Goal: Transaction & Acquisition: Obtain resource

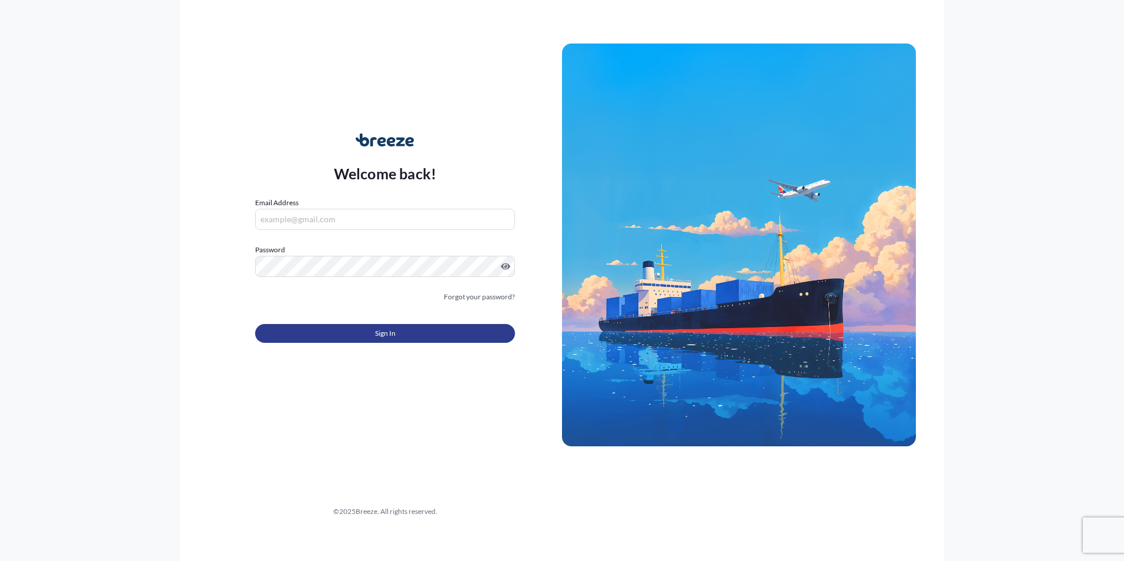
type input "[EMAIL_ADDRESS][DOMAIN_NAME]"
click at [351, 336] on button "Sign In" at bounding box center [385, 333] width 260 height 19
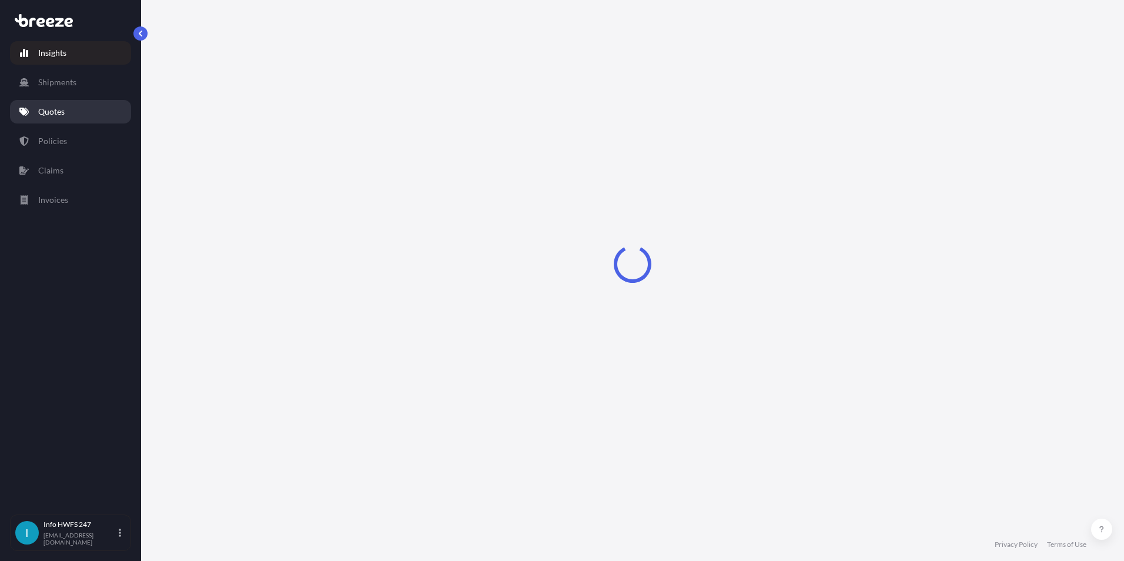
select select "2025"
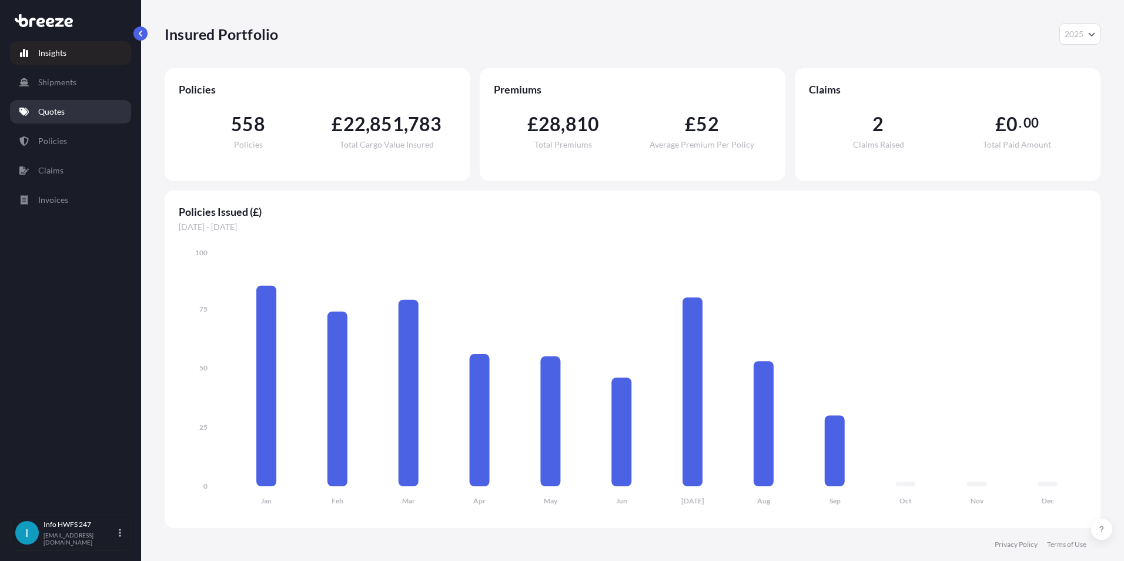
click at [80, 104] on link "Quotes" at bounding box center [70, 112] width 121 height 24
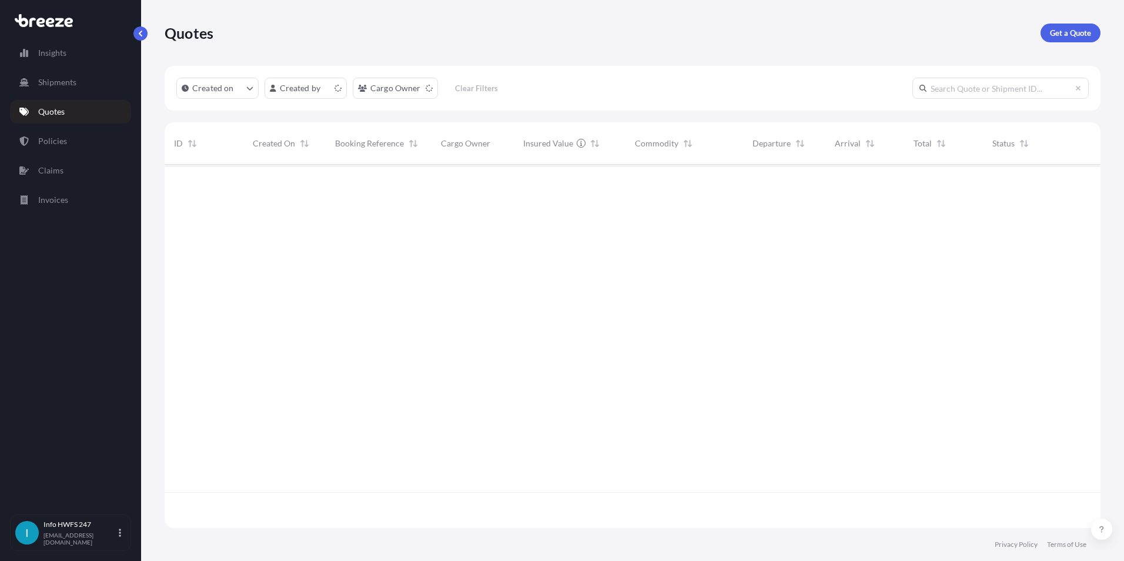
scroll to position [361, 927]
click at [1067, 28] on p "Get a Quote" at bounding box center [1070, 33] width 41 height 12
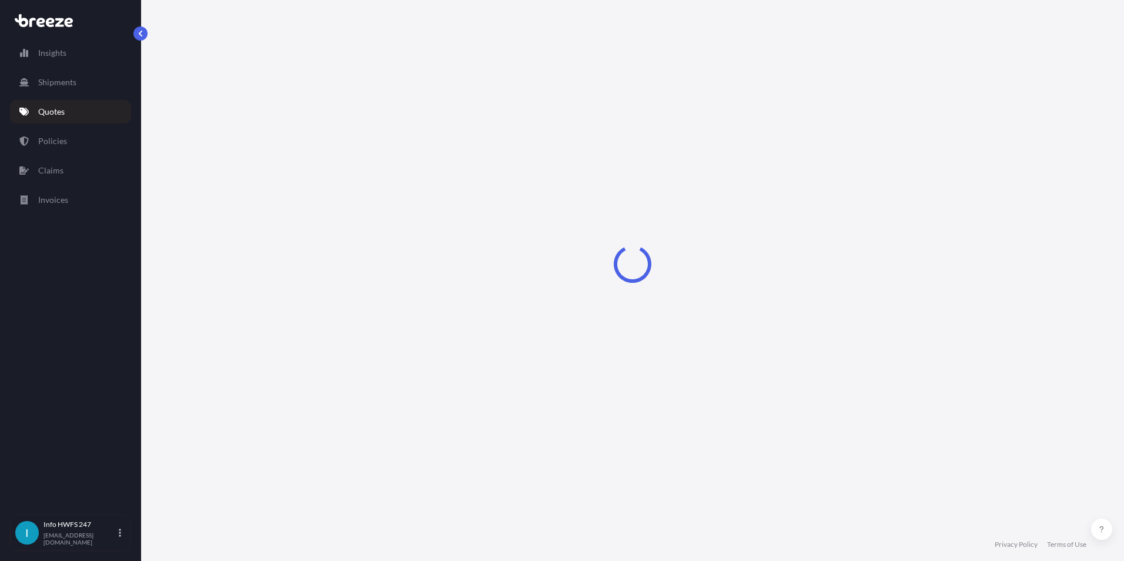
select select "Road"
select select "Air"
select select "1"
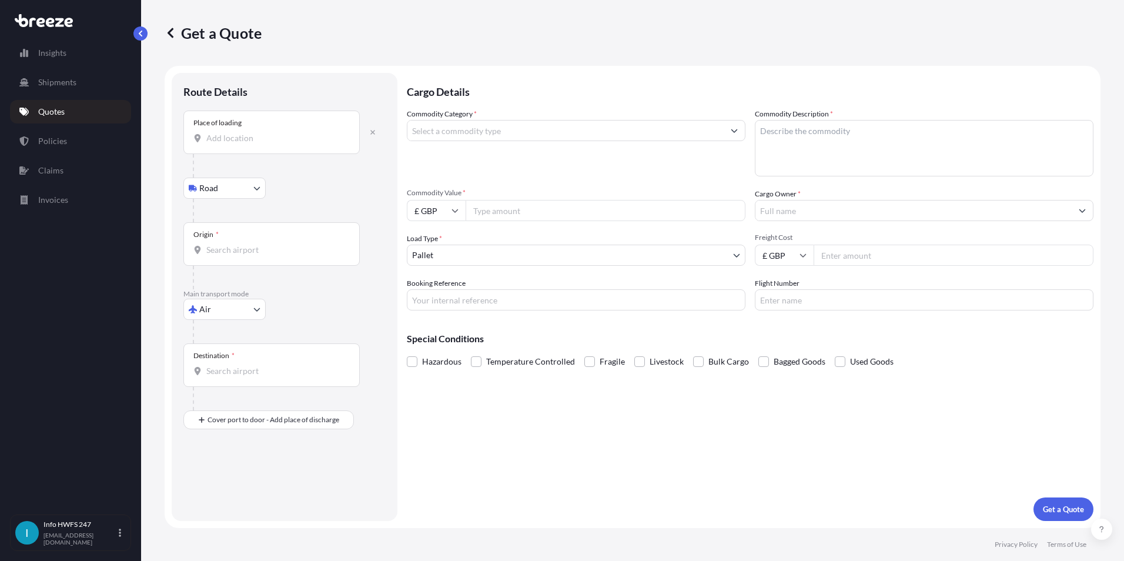
click at [235, 138] on input "Place of loading" at bounding box center [275, 138] width 139 height 12
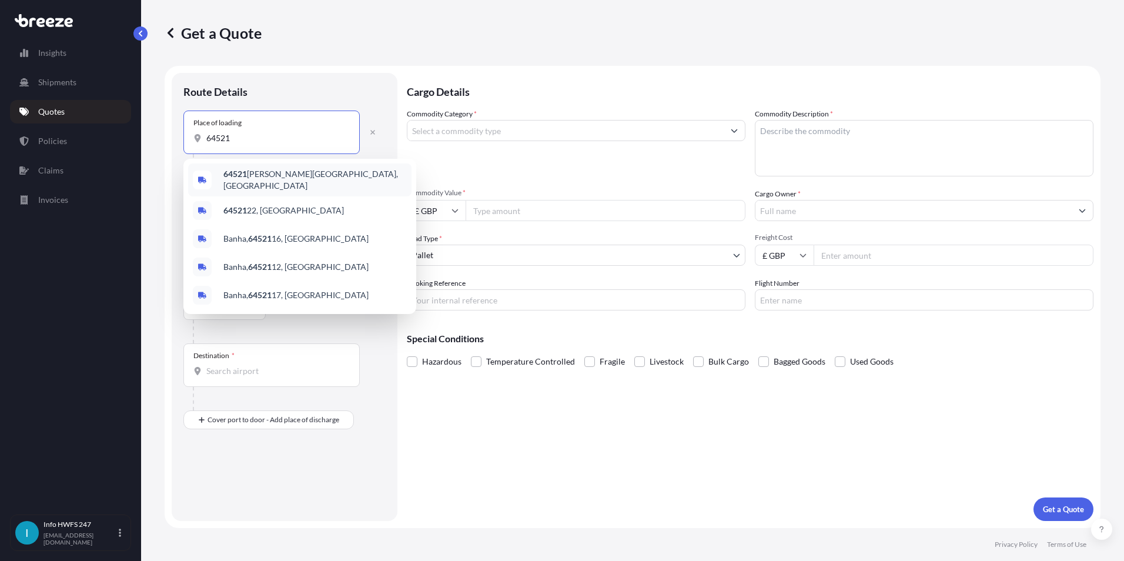
click at [261, 177] on span "64521 [PERSON_NAME], [GEOGRAPHIC_DATA]" at bounding box center [314, 180] width 183 height 24
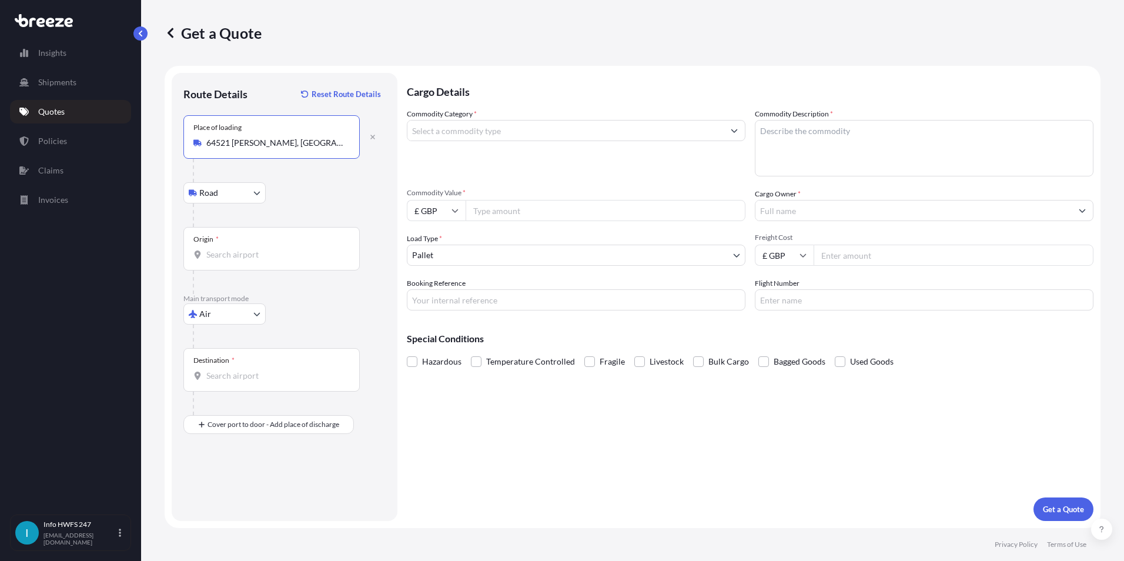
type input "64521 [PERSON_NAME], [GEOGRAPHIC_DATA]"
click at [239, 194] on body "0 options available. 5 options available. Insights Shipments Quotes Policies Cl…" at bounding box center [562, 280] width 1124 height 561
click at [282, 246] on div "Origin *" at bounding box center [271, 249] width 176 height 44
click at [282, 249] on input "Origin *" at bounding box center [275, 255] width 139 height 12
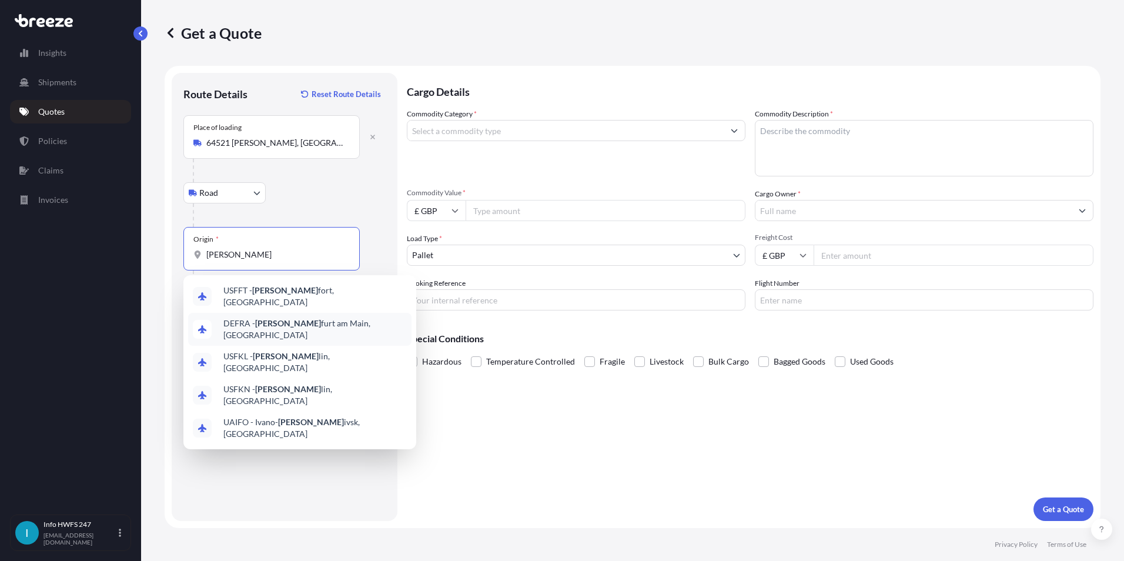
click at [289, 318] on span "DEFRA - [PERSON_NAME] am Main, [GEOGRAPHIC_DATA]" at bounding box center [314, 329] width 183 height 24
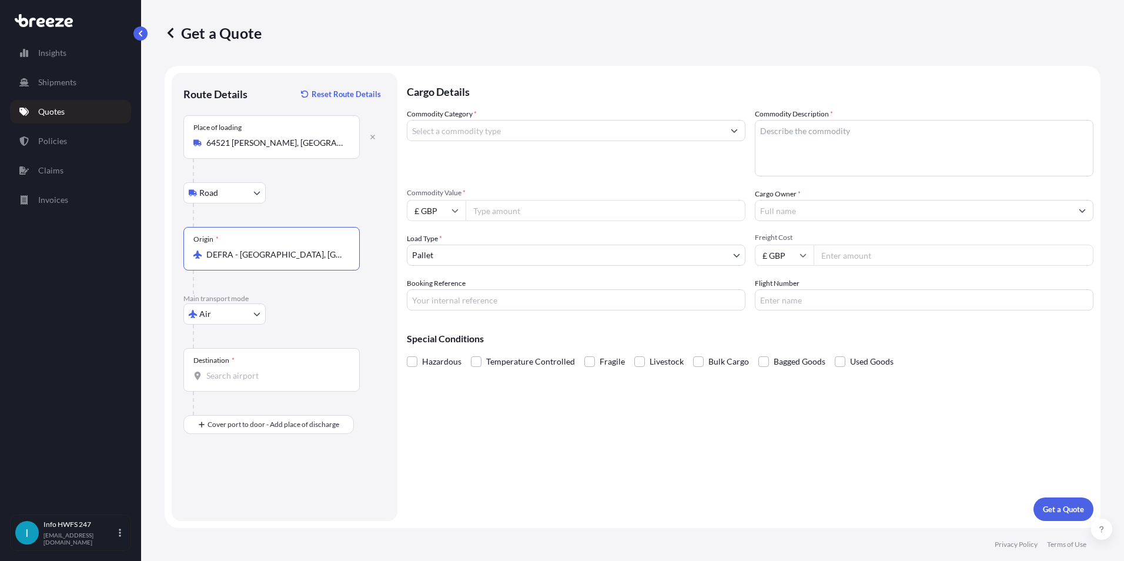
type input "DEFRA - [GEOGRAPHIC_DATA], [GEOGRAPHIC_DATA]"
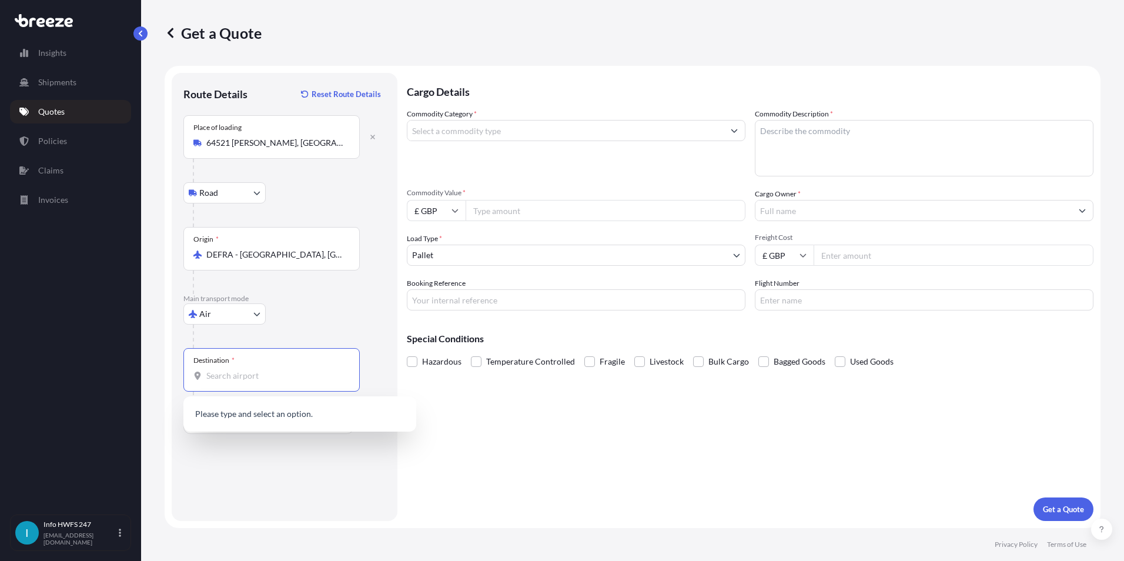
click at [219, 376] on input "Destination *" at bounding box center [275, 376] width 139 height 12
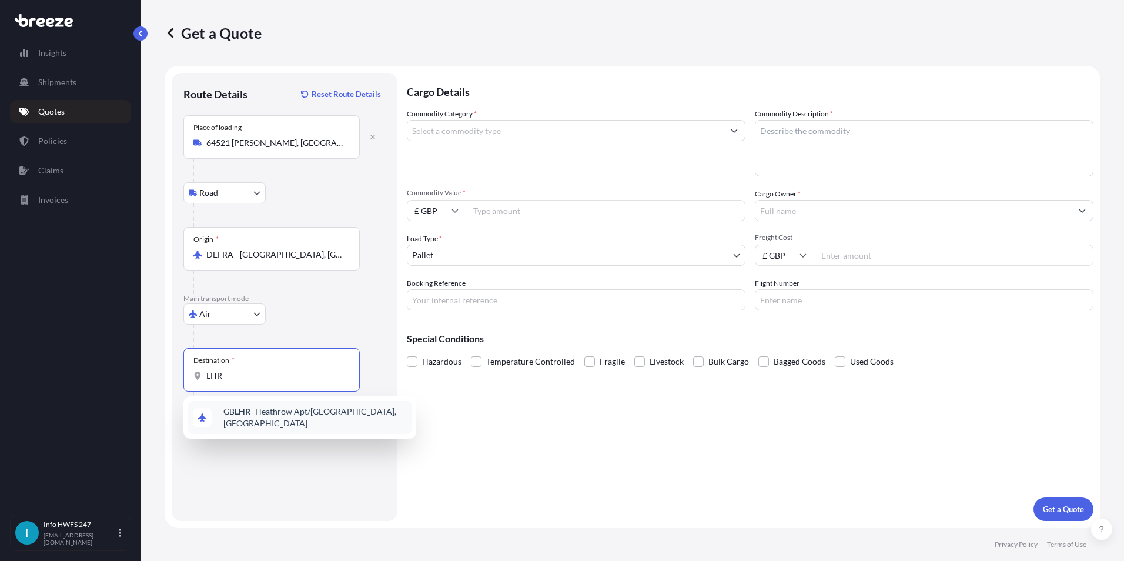
click at [253, 414] on span "GB LHR - Heathrow Apt/[GEOGRAPHIC_DATA], [GEOGRAPHIC_DATA]" at bounding box center [314, 418] width 183 height 24
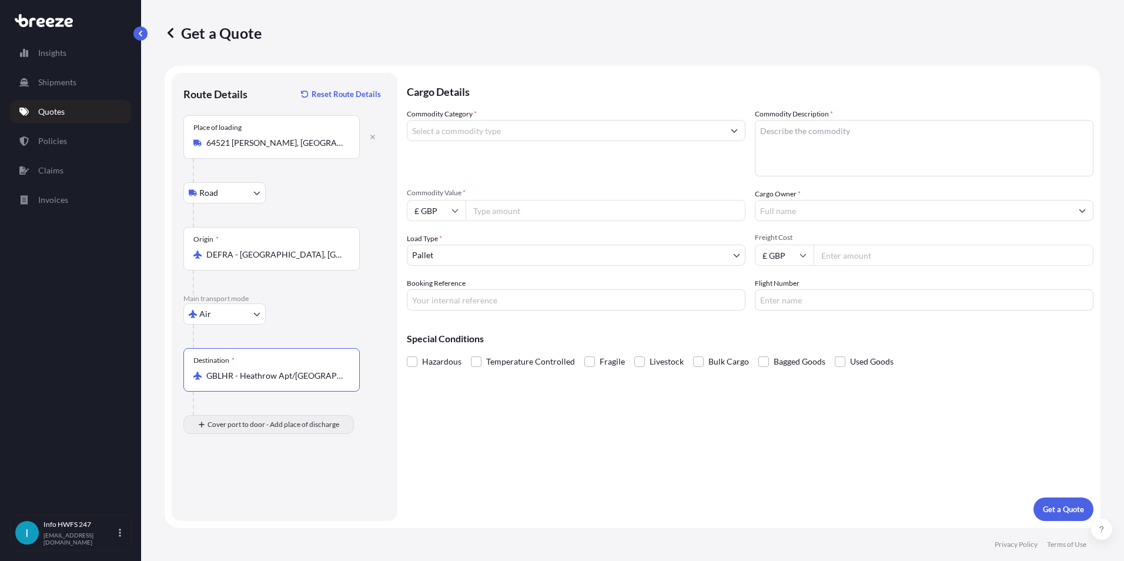
type input "GBLHR - Heathrow Apt/[GEOGRAPHIC_DATA], [GEOGRAPHIC_DATA]"
click at [258, 483] on input "Place of Discharge" at bounding box center [275, 487] width 139 height 12
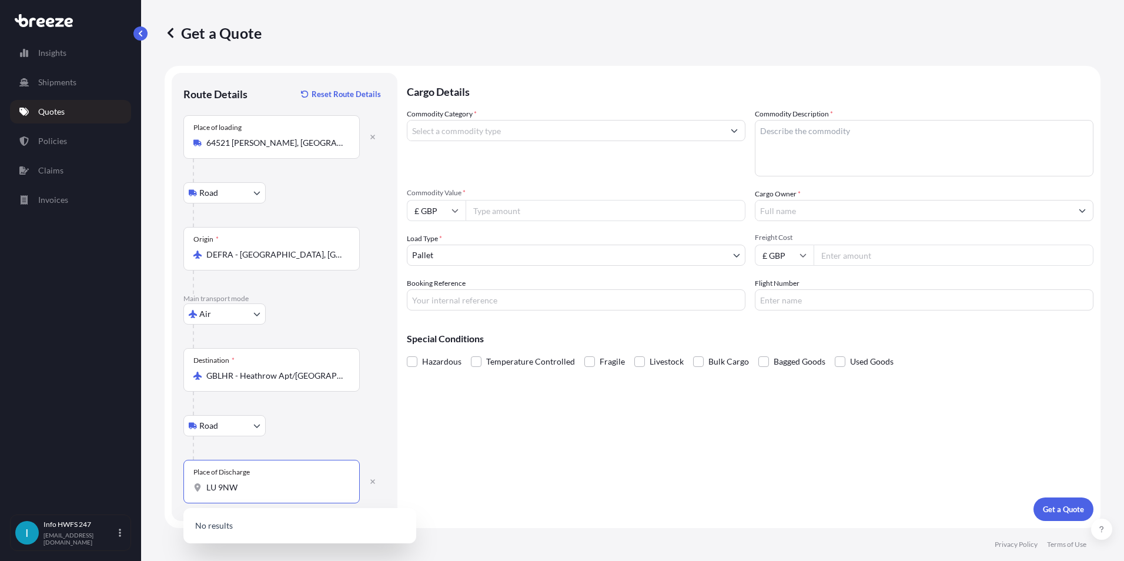
click at [216, 489] on input "LU 9NW" at bounding box center [275, 487] width 139 height 12
type input "[STREET_ADDRESS]"
click at [487, 121] on input "Commodity Category *" at bounding box center [565, 130] width 316 height 21
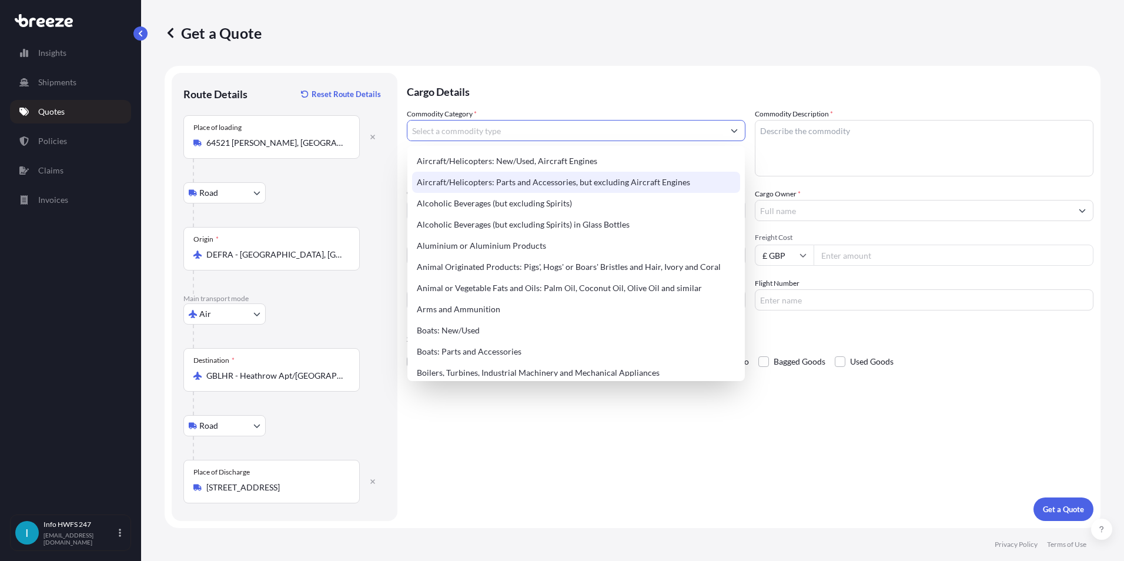
click at [533, 182] on div "Aircraft/Helicopters: Parts and Accessories, but excluding Aircraft Engines" at bounding box center [576, 182] width 328 height 21
type input "Aircraft/Helicopters: Parts and Accessories, but excluding Aircraft Engines"
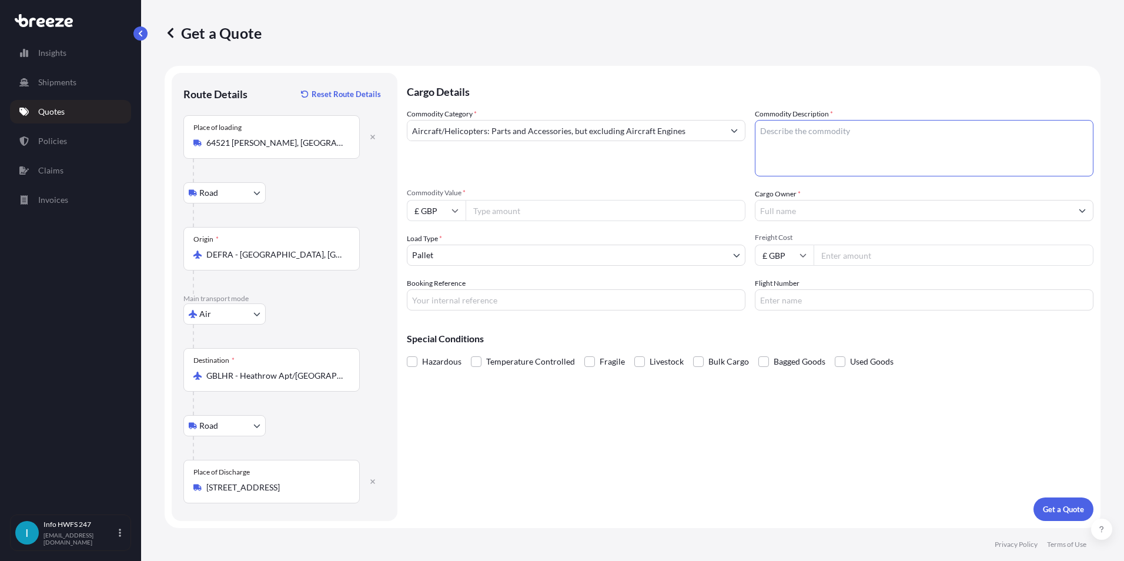
click at [788, 142] on textarea "Commodity Description *" at bounding box center [924, 148] width 339 height 56
type textarea "CIVIL AIRCRAFT PARTS - KRFU CONDUCTION COOLED 3"
click at [514, 206] on input "Commodity Value *" at bounding box center [606, 210] width 280 height 21
click at [805, 255] on icon at bounding box center [803, 256] width 6 height 4
click at [841, 256] on input "Freight Cost" at bounding box center [954, 255] width 280 height 21
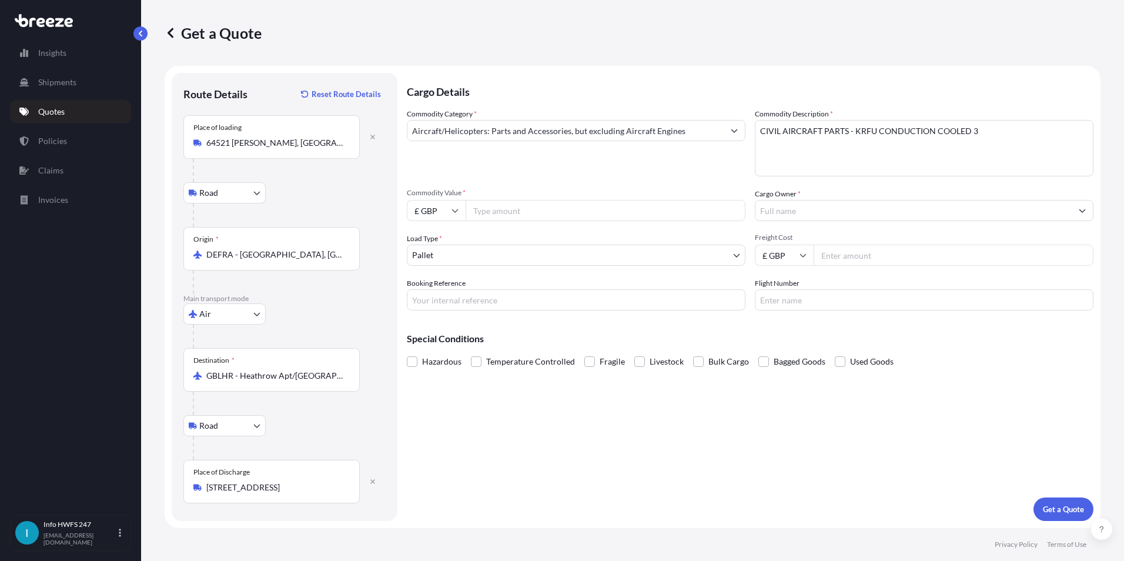
click at [483, 208] on input "Commodity Value *" at bounding box center [606, 210] width 280 height 21
click at [450, 206] on input "£ GBP" at bounding box center [436, 210] width 59 height 21
click at [440, 283] on div "$ USD" at bounding box center [436, 292] width 49 height 22
type input "$ USD"
click at [514, 212] on input "Commodity Value *" at bounding box center [606, 210] width 280 height 21
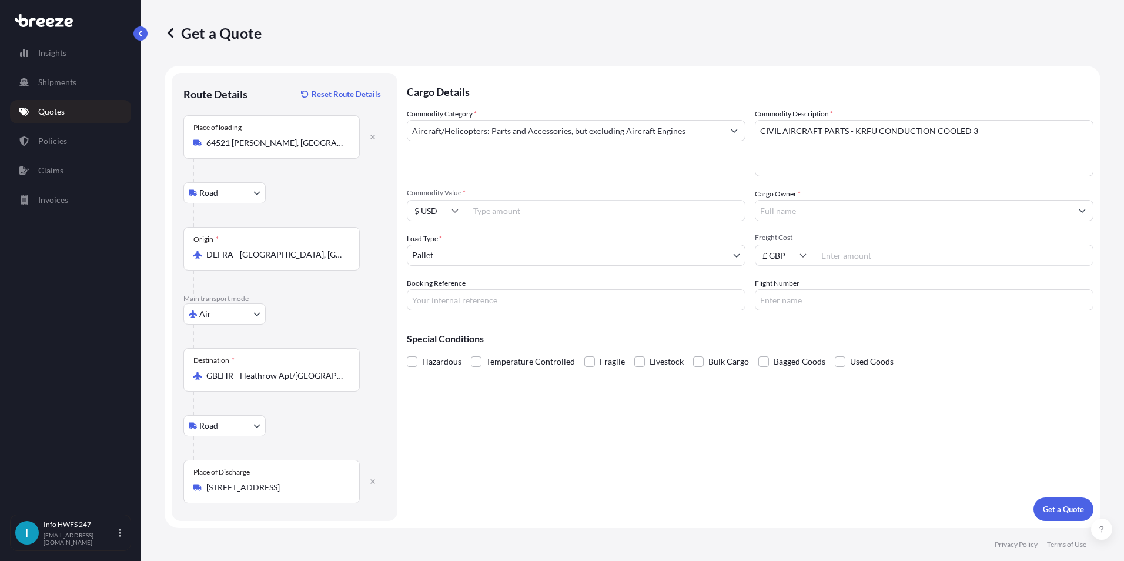
type input "2"
type input "69662.70"
click at [463, 261] on body "Insights Shipments Quotes Policies Claims Invoices I Info HWFS 247 [EMAIL_ADDRE…" at bounding box center [562, 280] width 1124 height 561
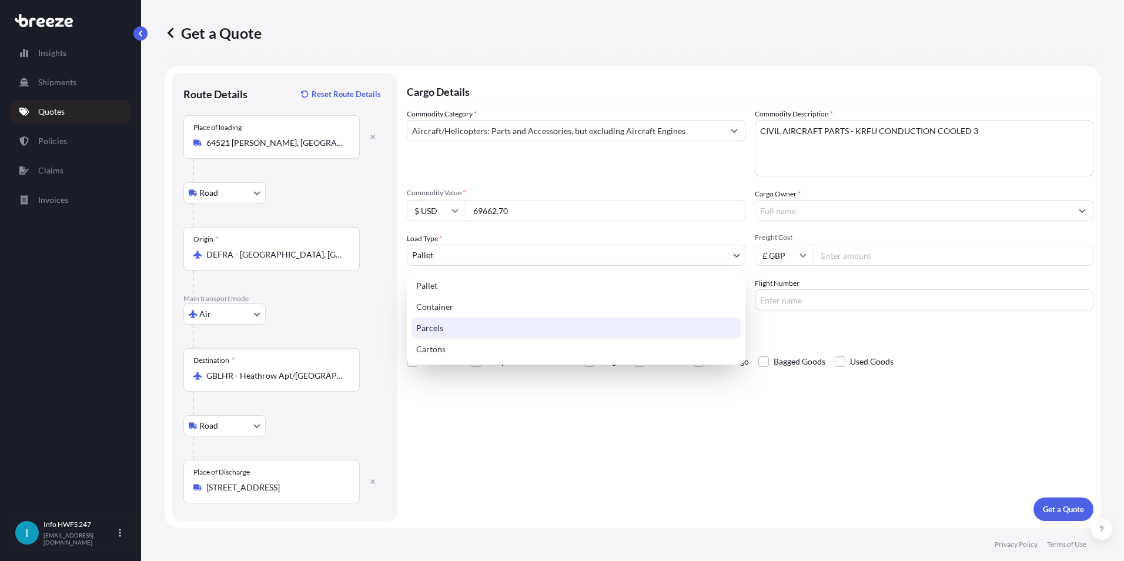
click at [443, 331] on div "Parcels" at bounding box center [576, 327] width 329 height 21
select select "3"
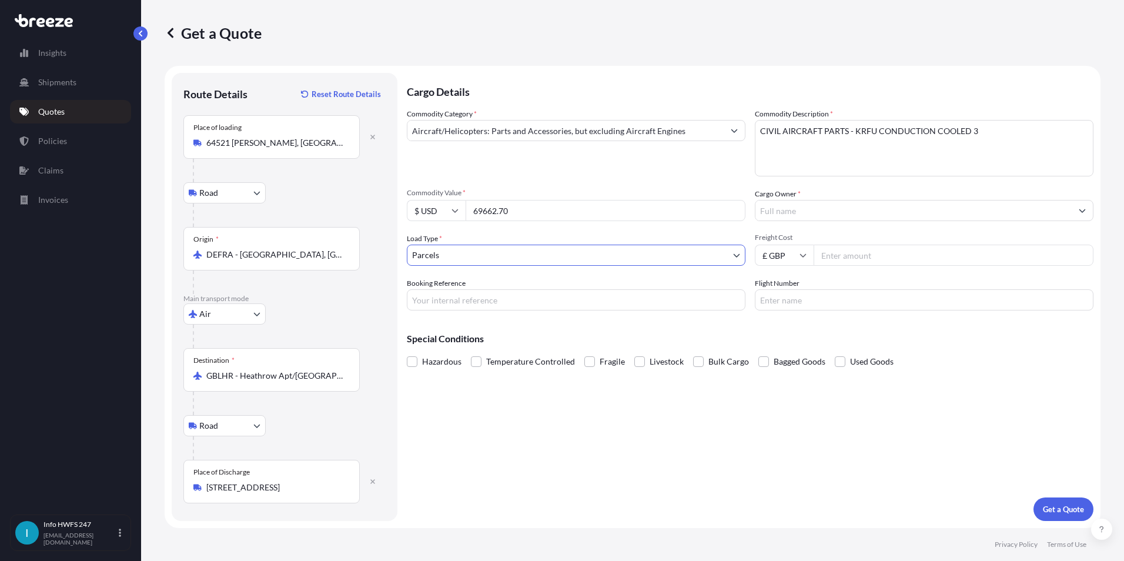
click at [448, 301] on input "Booking Reference" at bounding box center [576, 299] width 339 height 21
type input "HI166716"
click at [1048, 504] on p "Get a Quote" at bounding box center [1063, 509] width 41 height 12
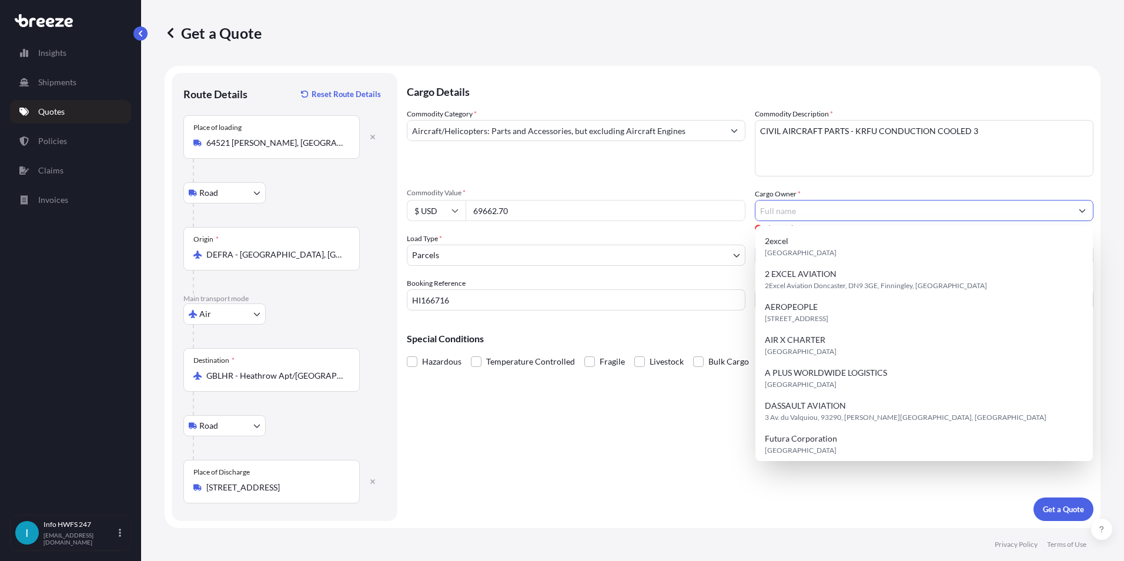
click at [779, 204] on input "Cargo Owner *" at bounding box center [913, 210] width 316 height 21
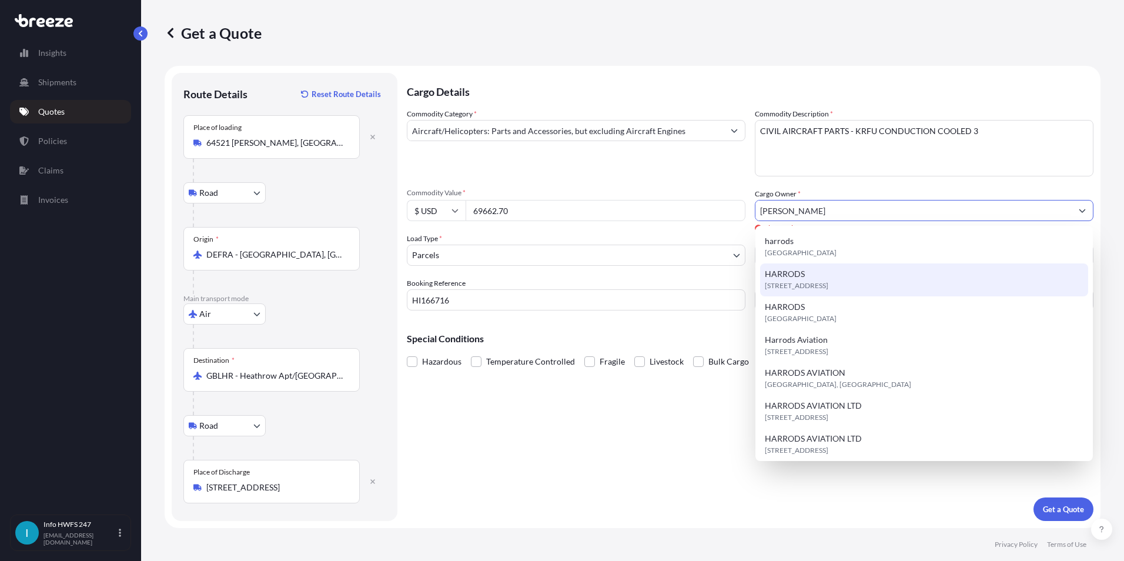
click at [814, 277] on div "[STREET_ADDRESS]" at bounding box center [924, 279] width 328 height 33
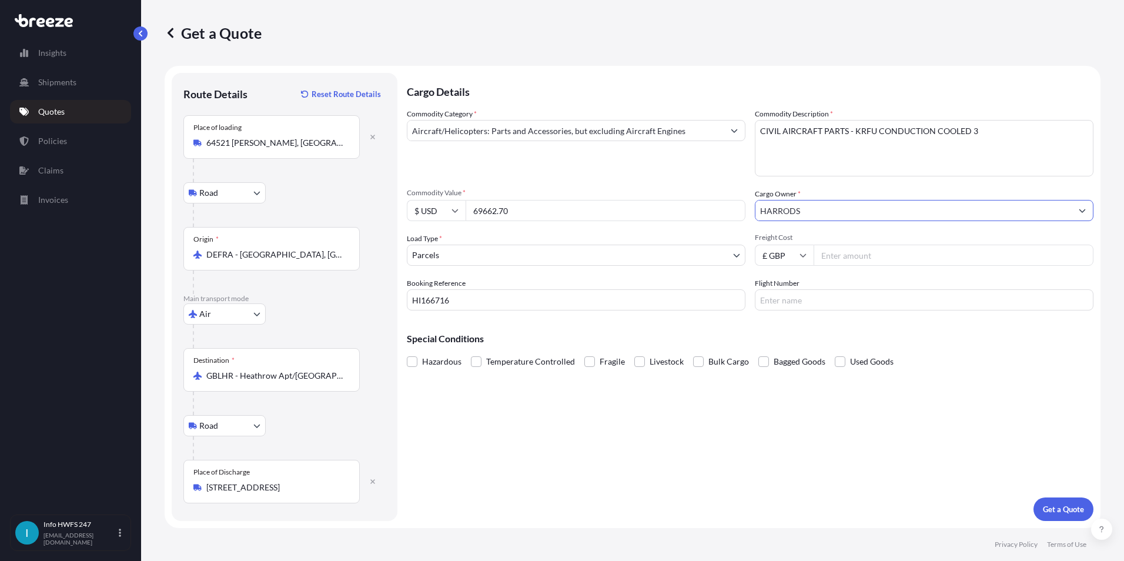
type input "HARRODS"
click at [1049, 497] on div "Cargo Details Commodity Category * Aircraft/Helicopters: Parts and Accessories,…" at bounding box center [750, 297] width 687 height 448
click at [1052, 504] on p "Get a Quote" at bounding box center [1063, 509] width 41 height 12
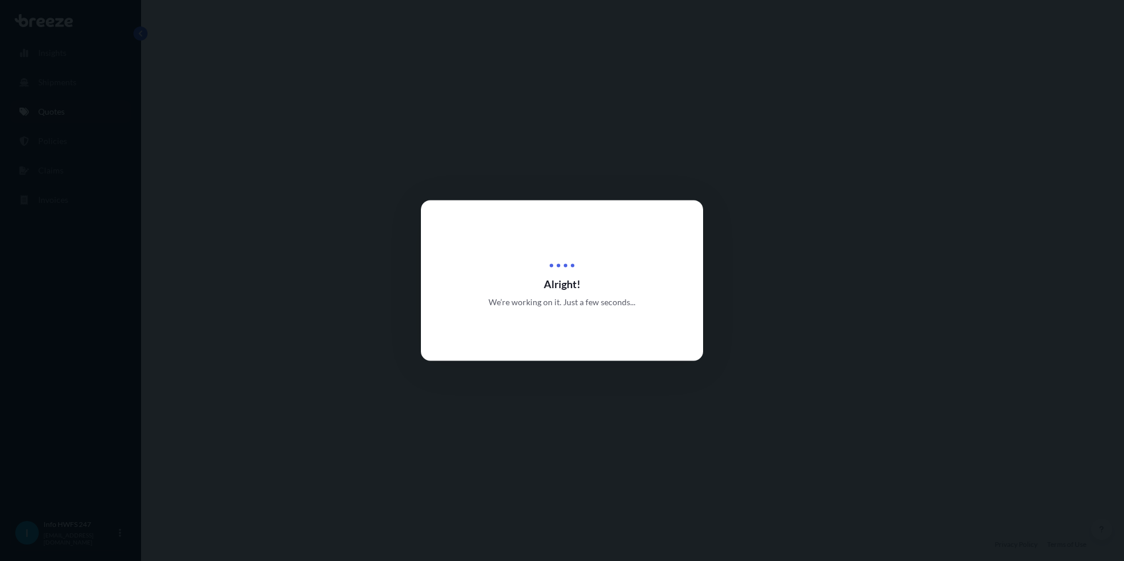
select select "Road"
select select "Air"
select select "Road"
select select "3"
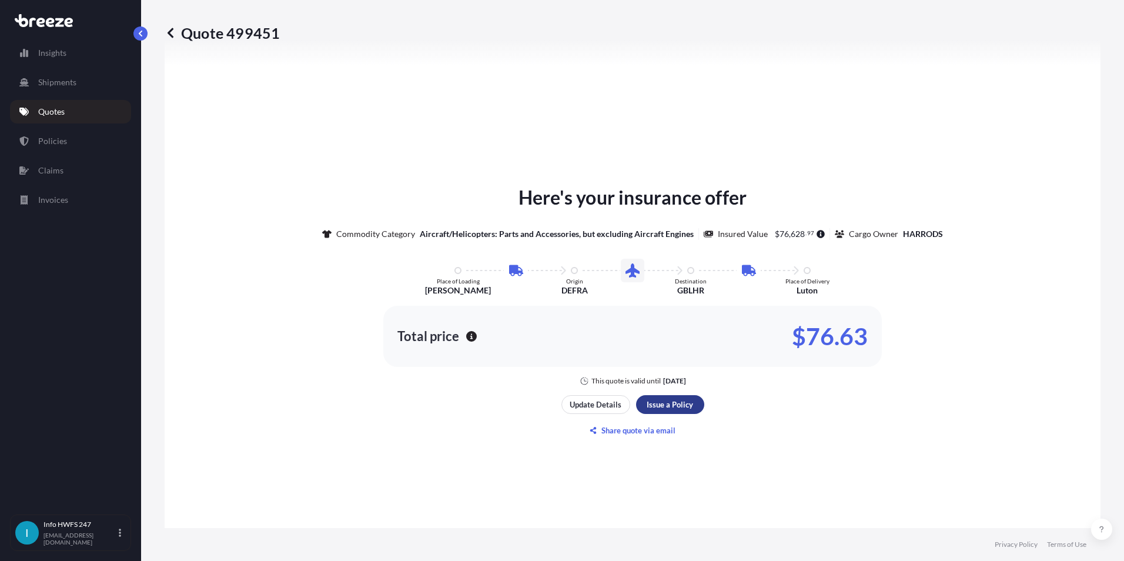
scroll to position [1527, 0]
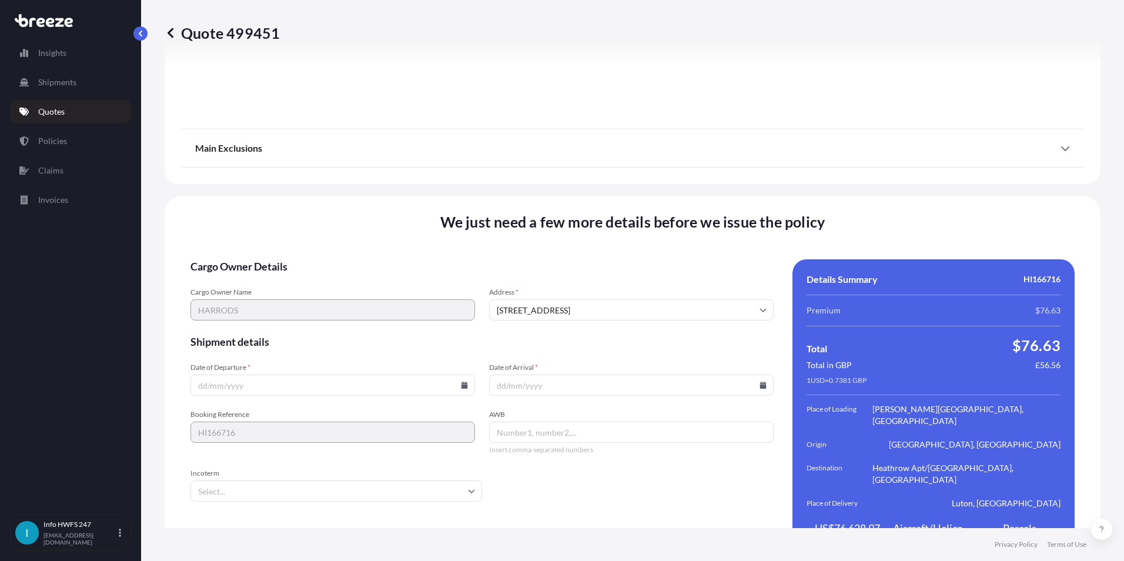
click at [235, 374] on input "Date of Departure *" at bounding box center [332, 384] width 285 height 21
click at [464, 382] on icon at bounding box center [464, 385] width 7 height 7
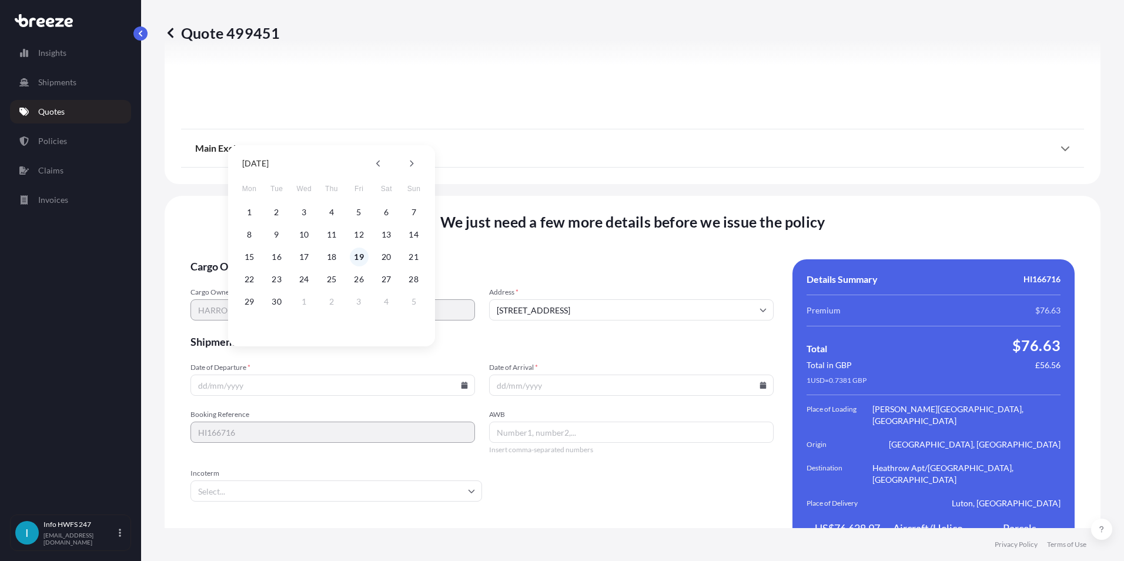
click at [363, 260] on button "19" at bounding box center [359, 256] width 19 height 19
type input "[DATE]"
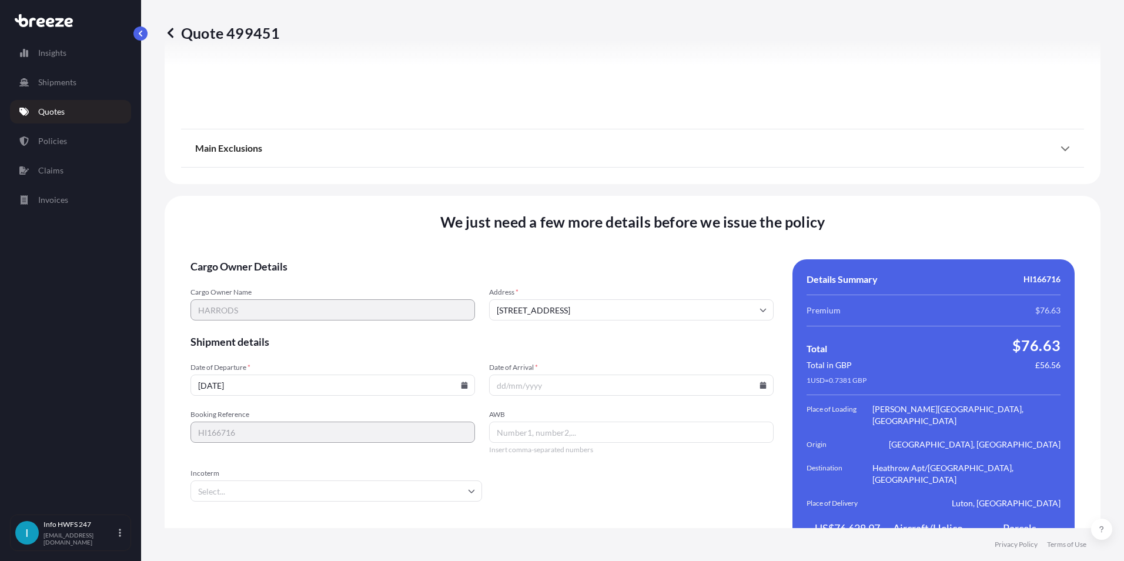
click at [760, 382] on icon at bounding box center [763, 385] width 6 height 7
click at [655, 260] on button "19" at bounding box center [654, 256] width 19 height 19
type input "[DATE]"
drag, startPoint x: 566, startPoint y: 390, endPoint x: 556, endPoint y: 400, distance: 13.7
click at [564, 410] on span "AWB" at bounding box center [631, 414] width 285 height 9
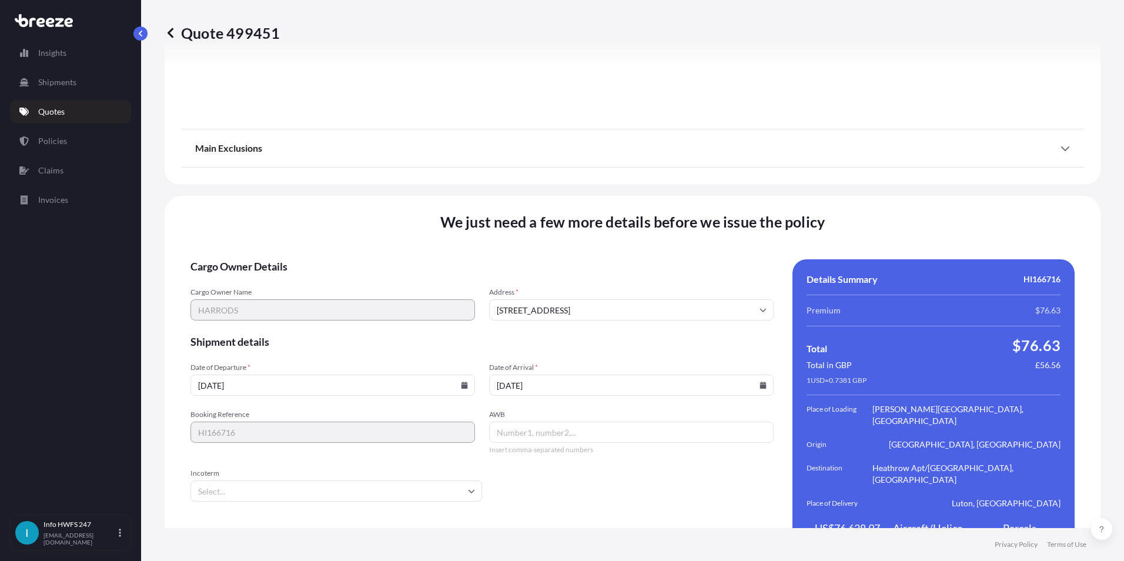
click at [564, 422] on input "AWB" at bounding box center [631, 432] width 285 height 21
click at [547, 422] on input "AWB" at bounding box center [631, 432] width 285 height 21
type input "0"
type input "02033187044"
click at [314, 491] on form "Cargo Owner Details Cargo Owner Name [PERSON_NAME] Address * [GEOGRAPHIC_DATA] …" at bounding box center [481, 408] width 583 height 299
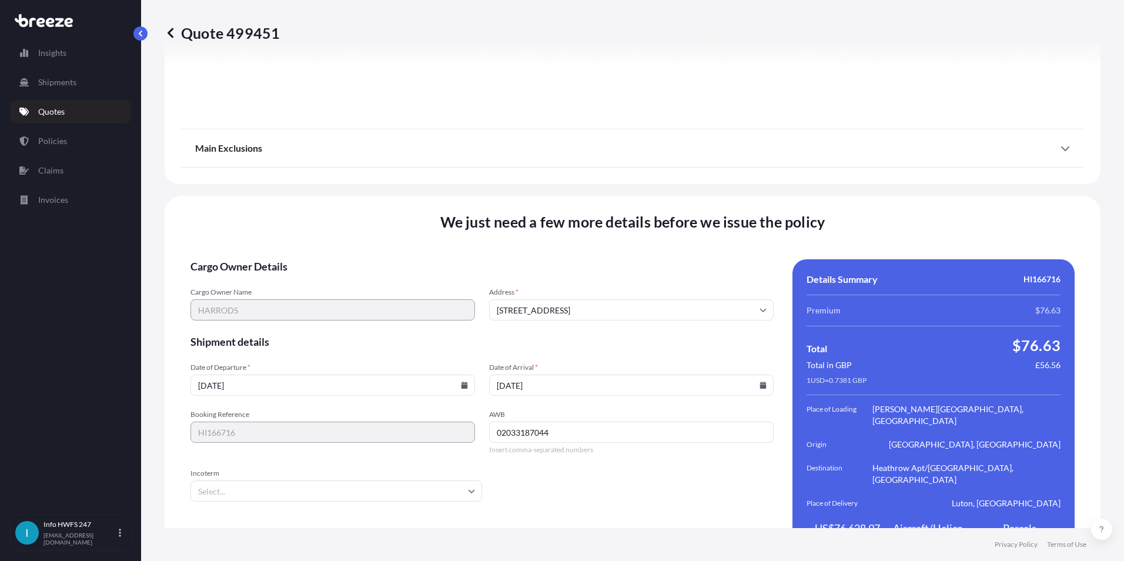
click at [310, 479] on form "Cargo Owner Details Cargo Owner Name [PERSON_NAME] Address * [GEOGRAPHIC_DATA] …" at bounding box center [481, 408] width 583 height 299
drag, startPoint x: 310, startPoint y: 479, endPoint x: 317, endPoint y: 469, distance: 12.2
click at [317, 480] on input "Incoterm" at bounding box center [336, 490] width 292 height 21
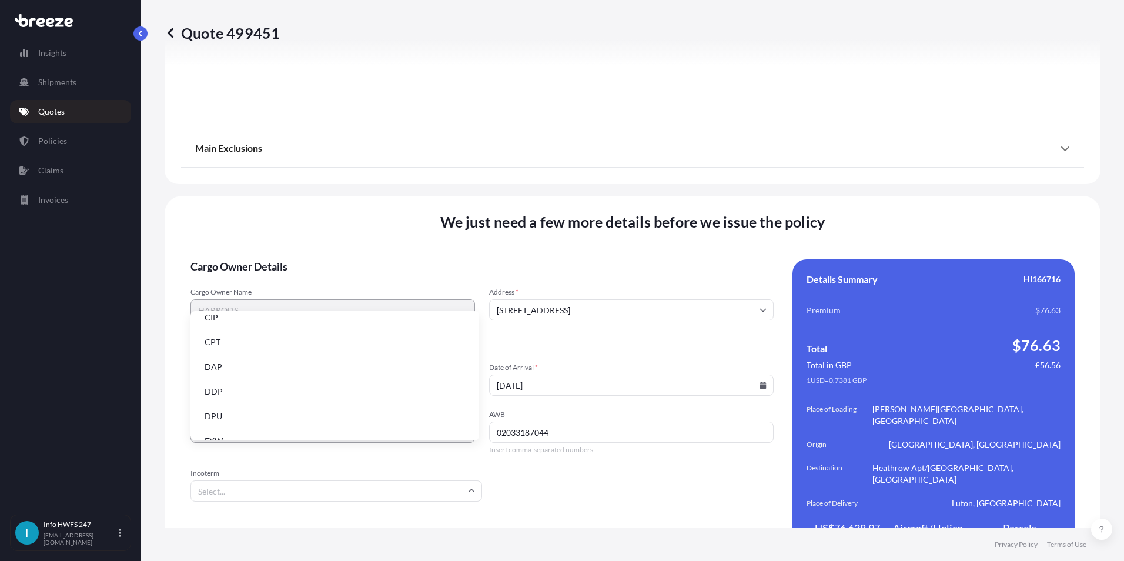
scroll to position [118, 0]
click at [228, 382] on li "EXW" at bounding box center [334, 382] width 279 height 22
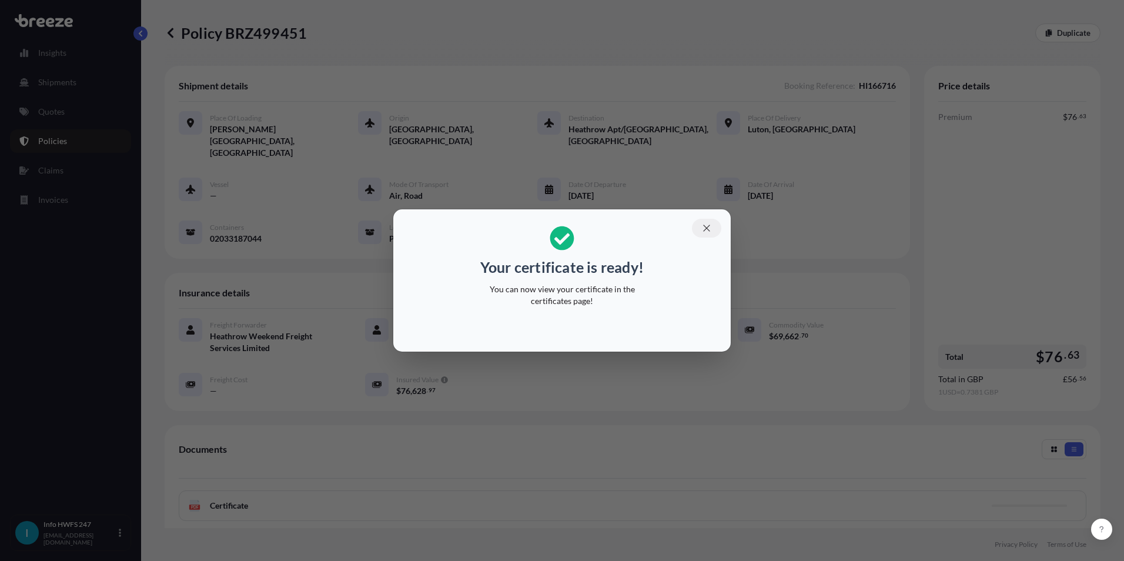
click at [701, 228] on icon "button" at bounding box center [706, 228] width 11 height 11
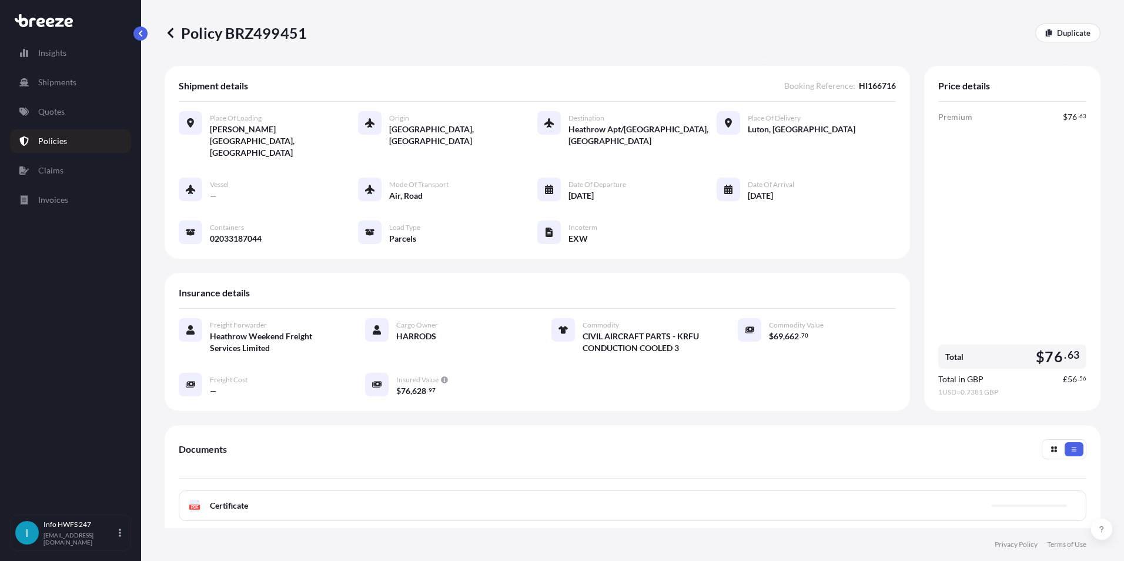
click at [256, 491] on div "PDF Certificate" at bounding box center [633, 505] width 908 height 31
click at [229, 500] on span "Certificate" at bounding box center [229, 506] width 38 height 12
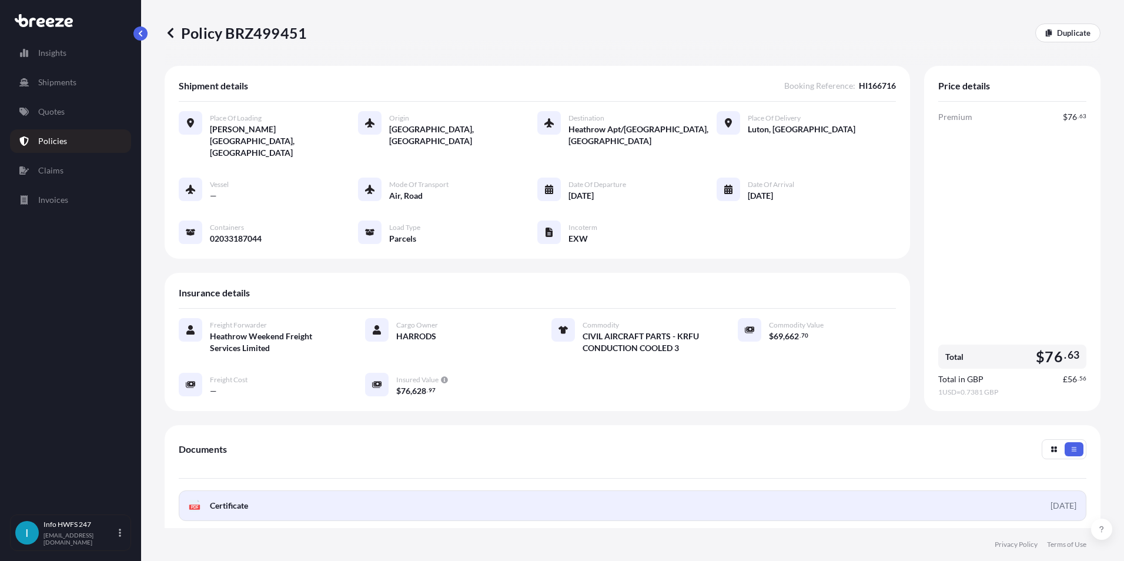
click at [271, 490] on link "PDF Certificate [DATE]" at bounding box center [633, 505] width 908 height 31
